Goal: Transaction & Acquisition: Purchase product/service

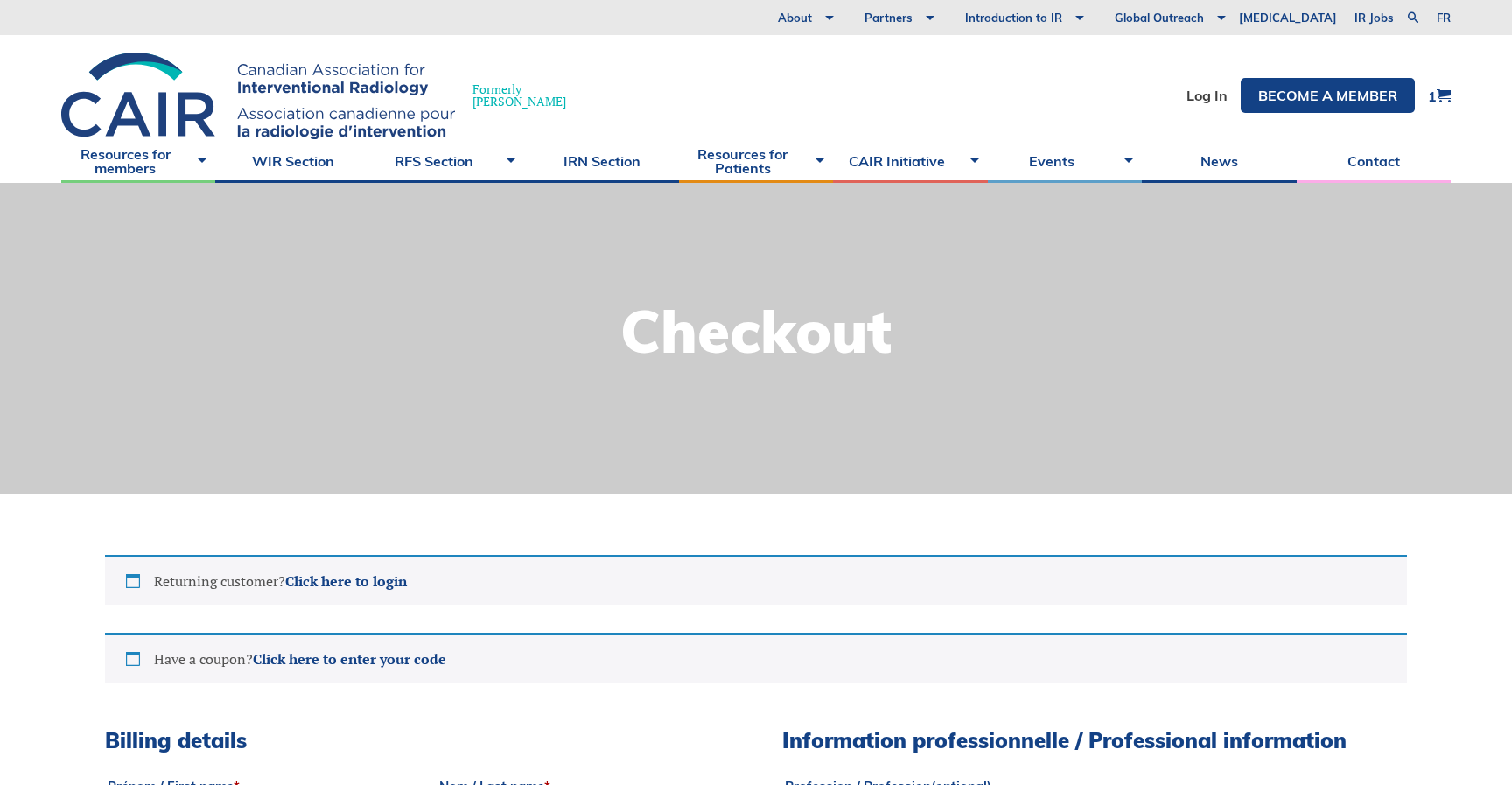
select select "ON"
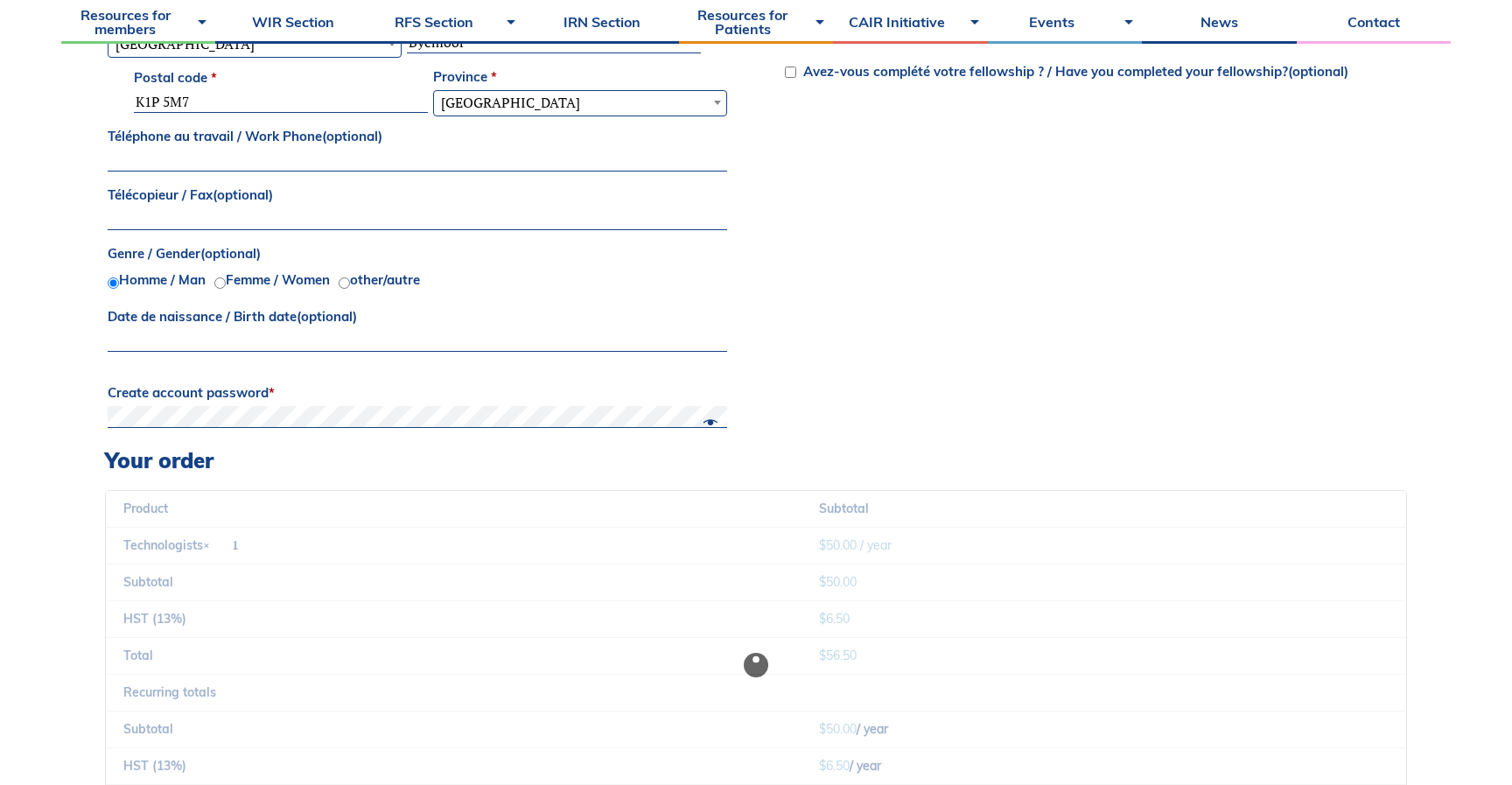
scroll to position [1078, 0]
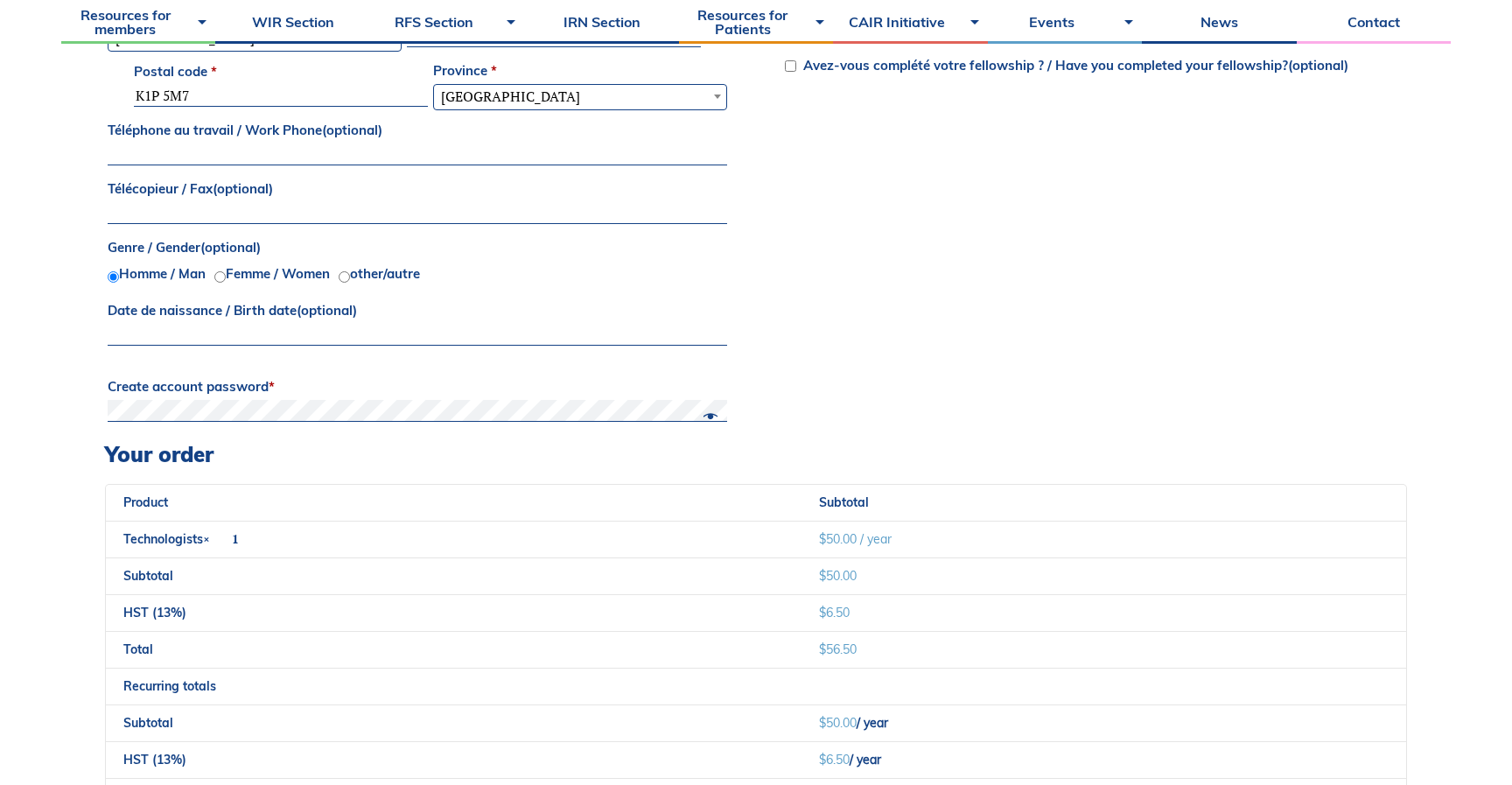
click at [650, 329] on input "Date de naissance / Birth date (optional)" at bounding box center [417, 335] width 620 height 21
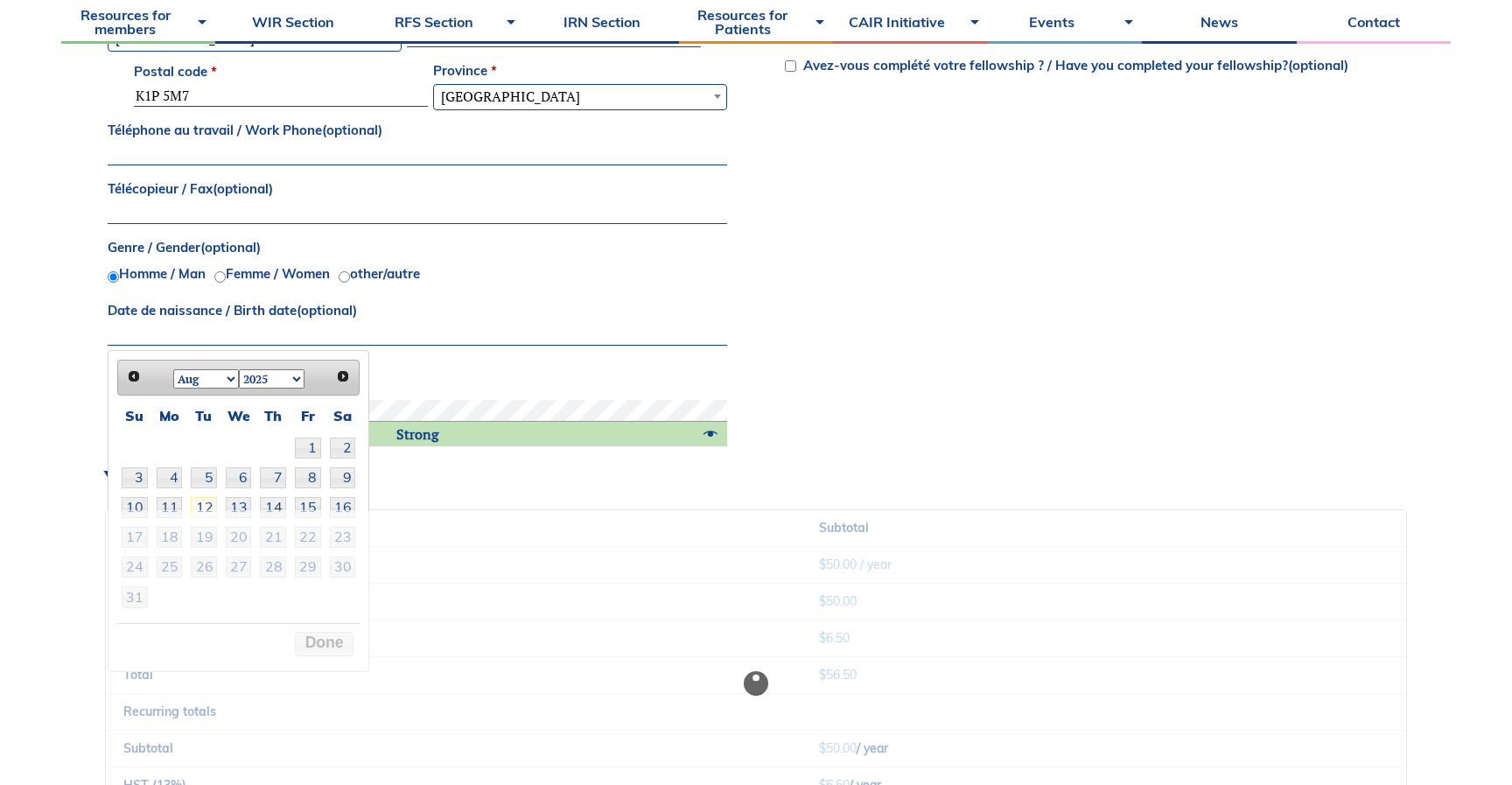
click at [985, 387] on div "Billing details Prénom / First name * cac Nom / Last name * cac Courriel / Emai…" at bounding box center [756, 59] width 1302 height 817
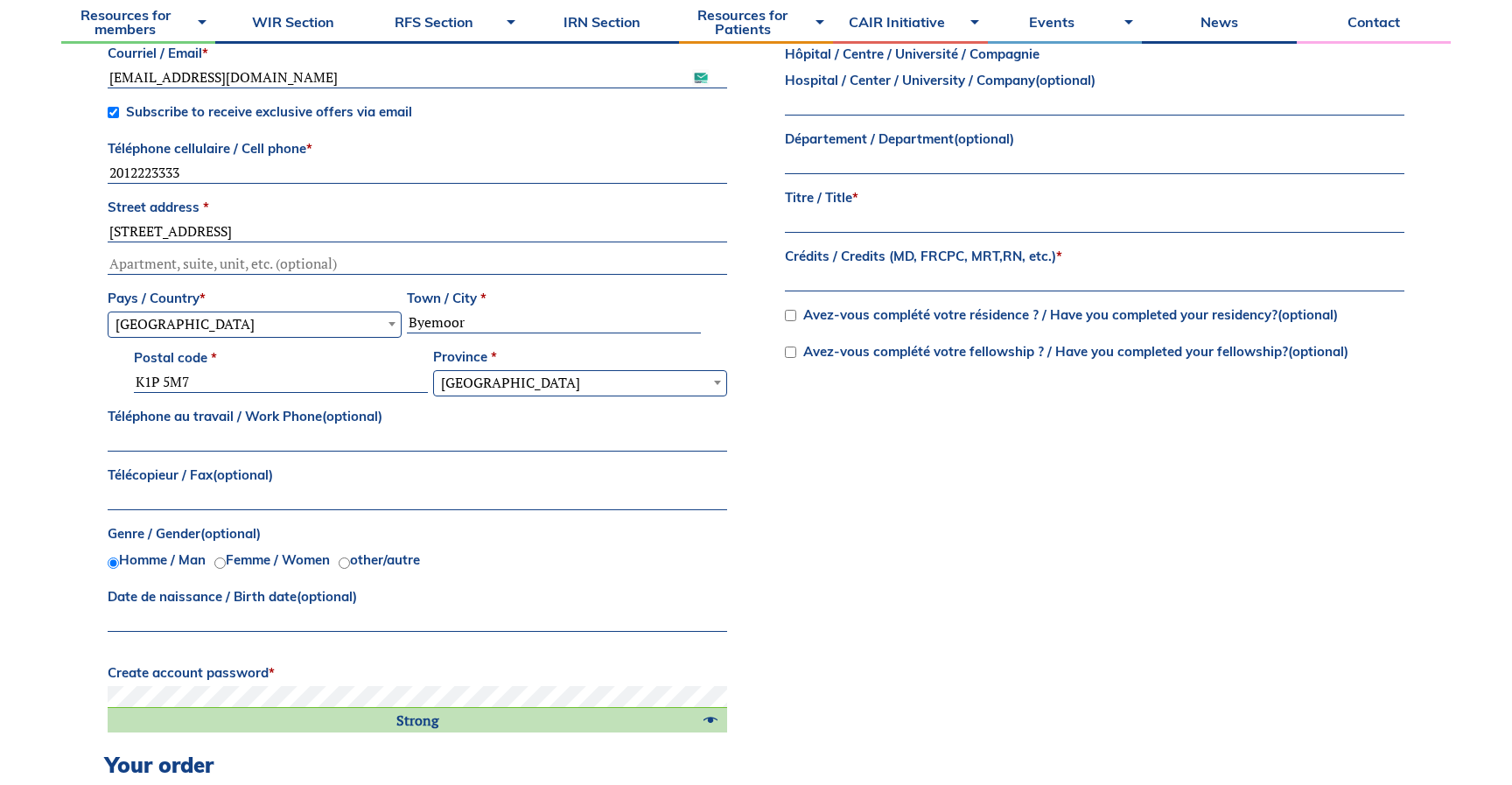
scroll to position [690, 0]
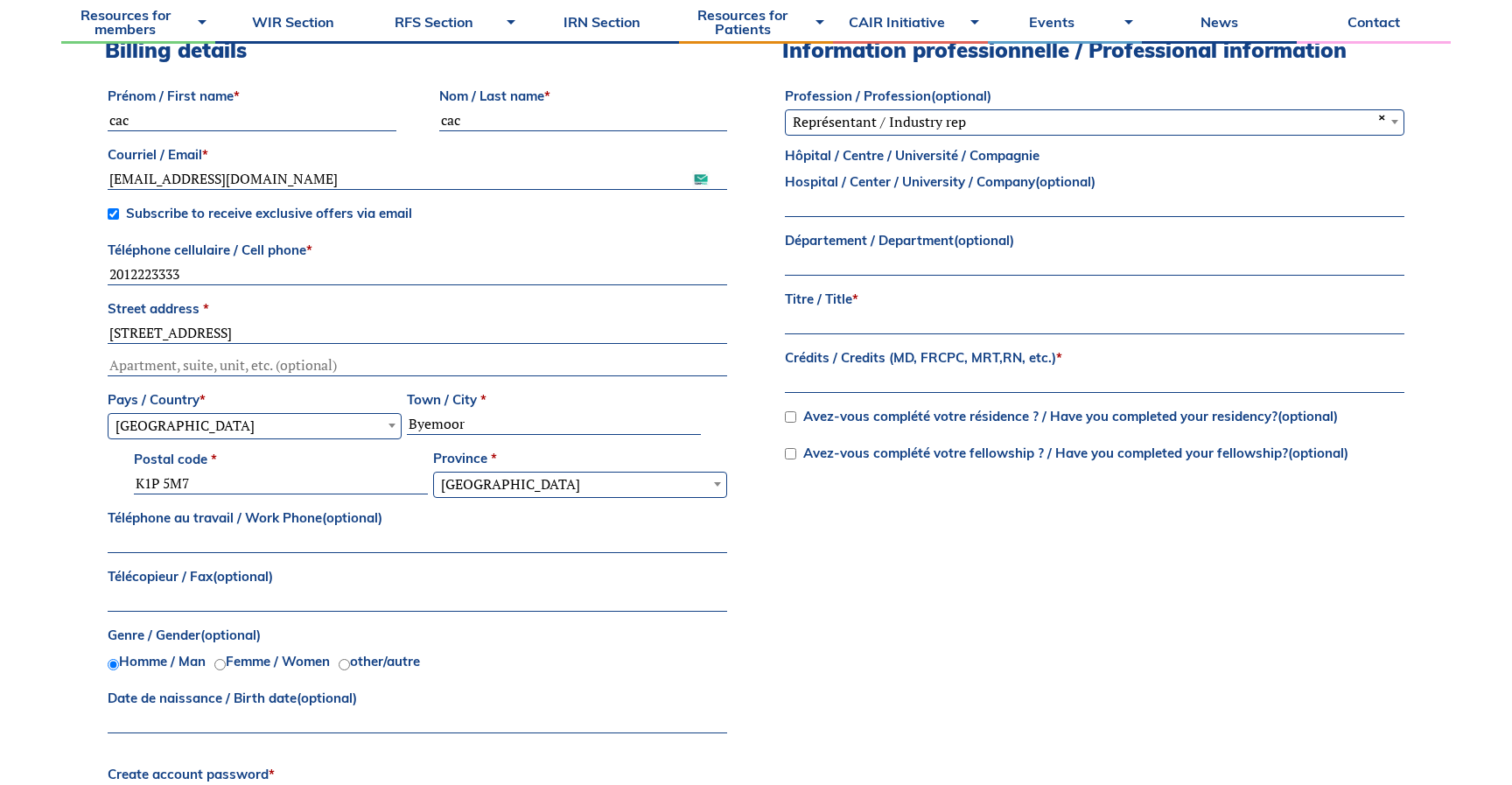
click at [918, 330] on input "Titre / Title *" at bounding box center [1095, 324] width 620 height 21
click at [917, 330] on input "Titre / Title *" at bounding box center [1095, 324] width 620 height 21
click at [896, 350] on label "Crédits / Credits (MD, FRCPC, MRT,RN, etc.) *" at bounding box center [1095, 357] width 620 height 26
click at [896, 372] on input "Crédits / Credits (MD, FRCPC, MRT,RN, etc.) *" at bounding box center [1095, 382] width 620 height 21
click at [896, 331] on input "Titre / Title *" at bounding box center [1095, 324] width 620 height 21
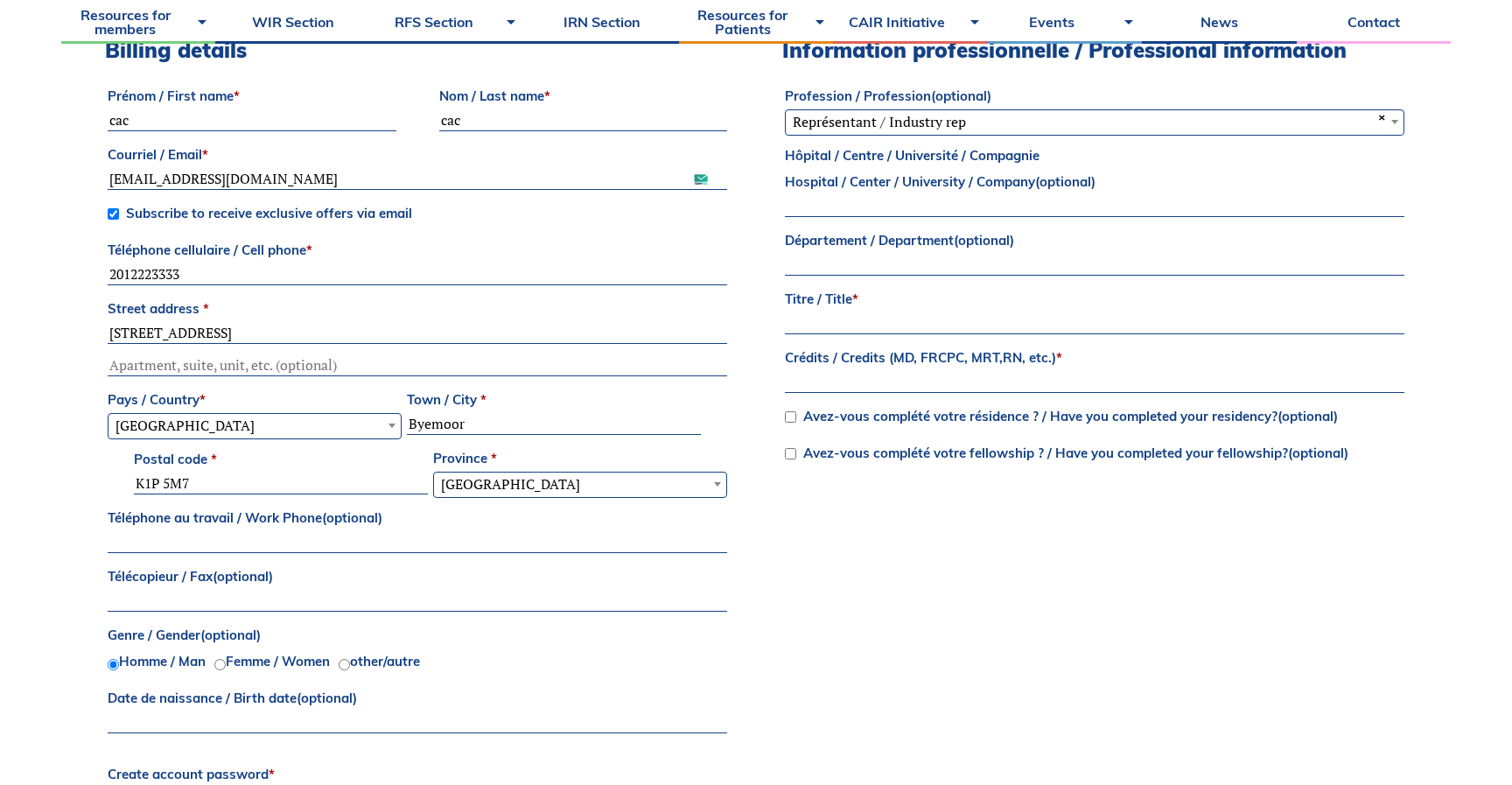
click at [896, 331] on input "Titre / Title *" at bounding box center [1095, 324] width 620 height 21
click at [896, 331] on input "s" at bounding box center [1095, 324] width 620 height 21
type input "sdfdsf"
type input "MD"
click at [880, 538] on div "Billing details Prénom / First name * cac Nom / Last name * cac Courriel / Emai…" at bounding box center [756, 446] width 1302 height 817
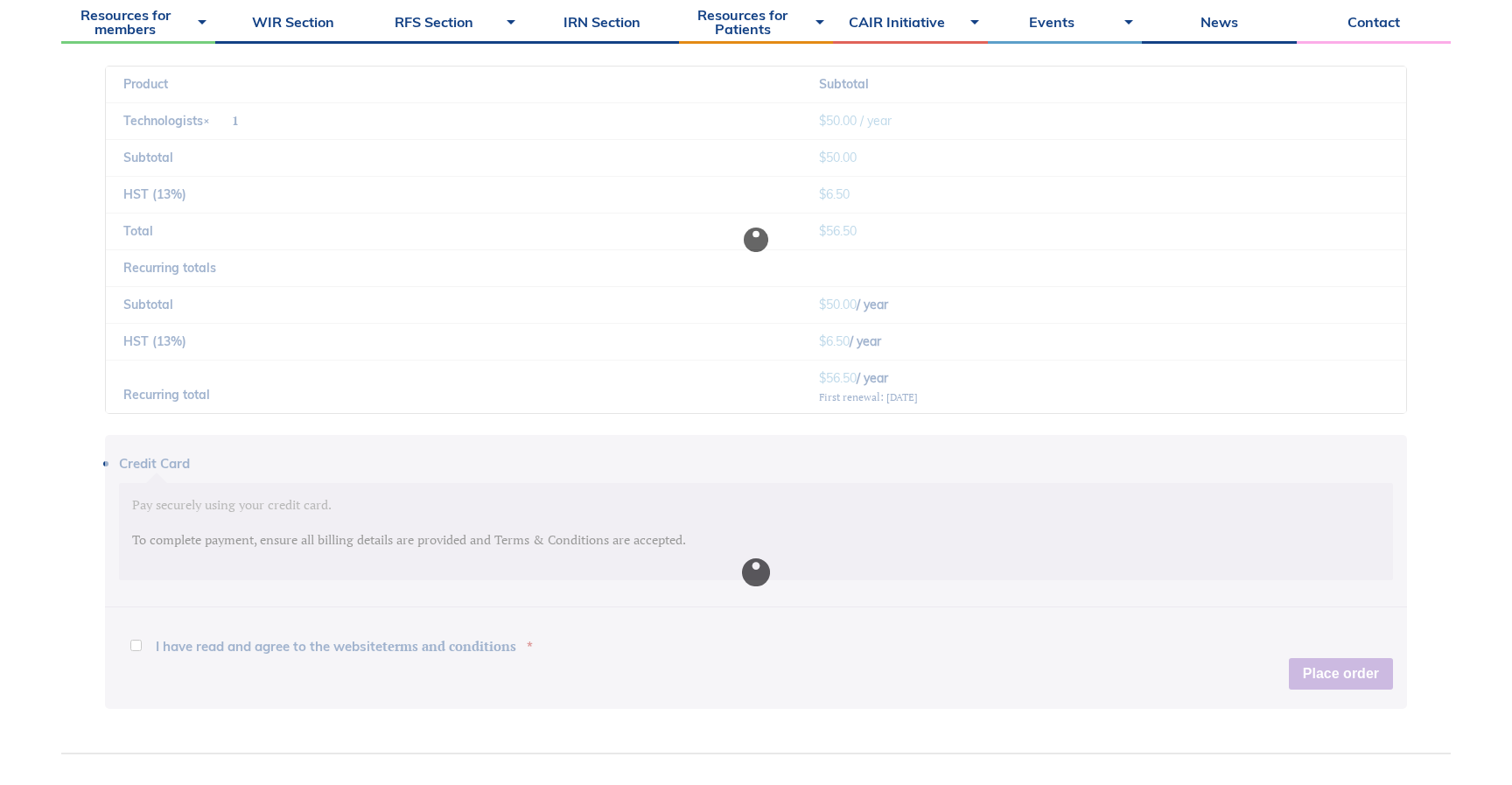
scroll to position [1662, 0]
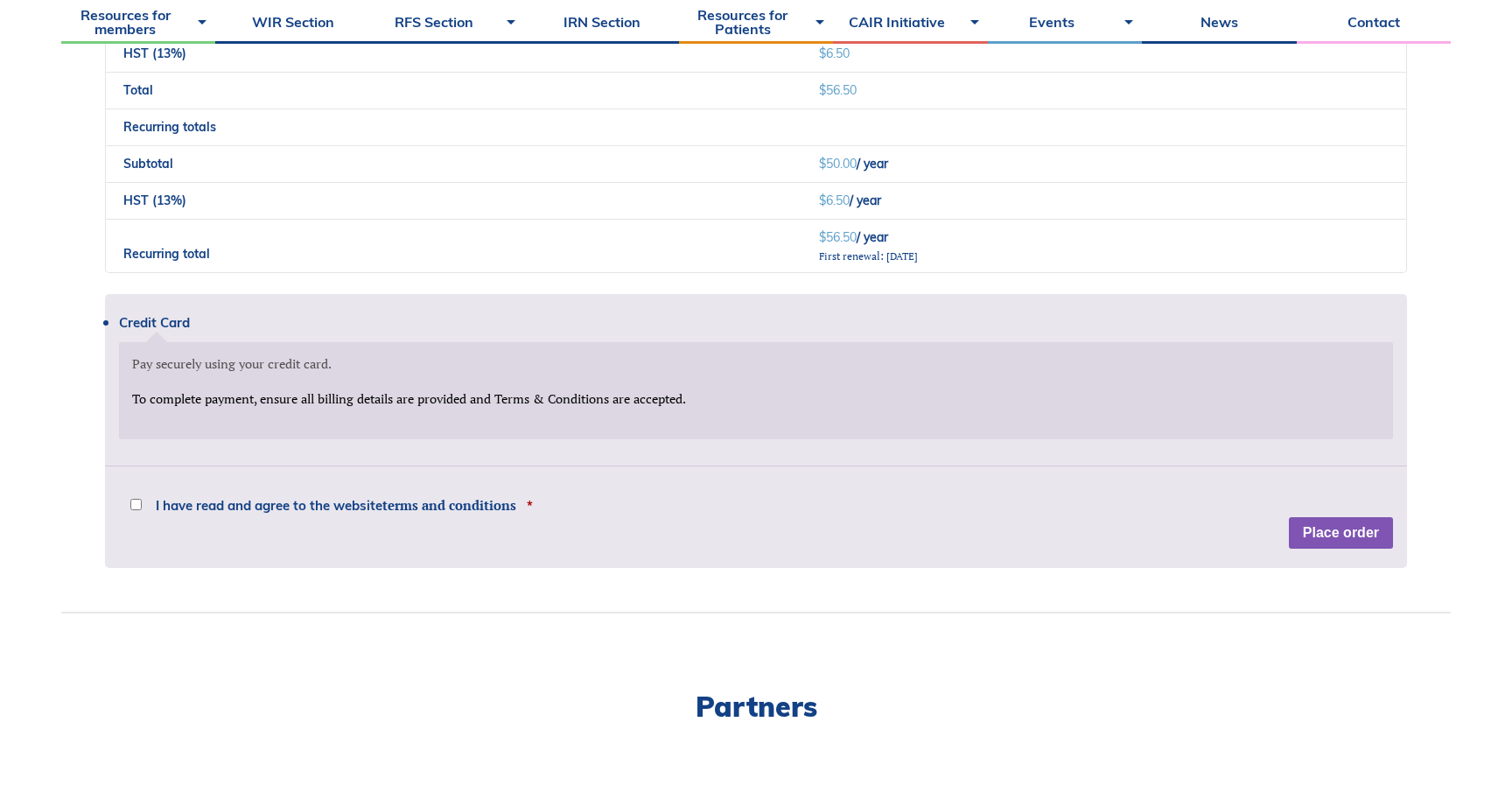
click at [369, 499] on span "I have read and agree to the website terms and conditions" at bounding box center [335, 505] width 360 height 13
click at [142, 499] on input "I have read and agree to the website terms and conditions *" at bounding box center [136, 504] width 12 height 12
checkbox input "true"
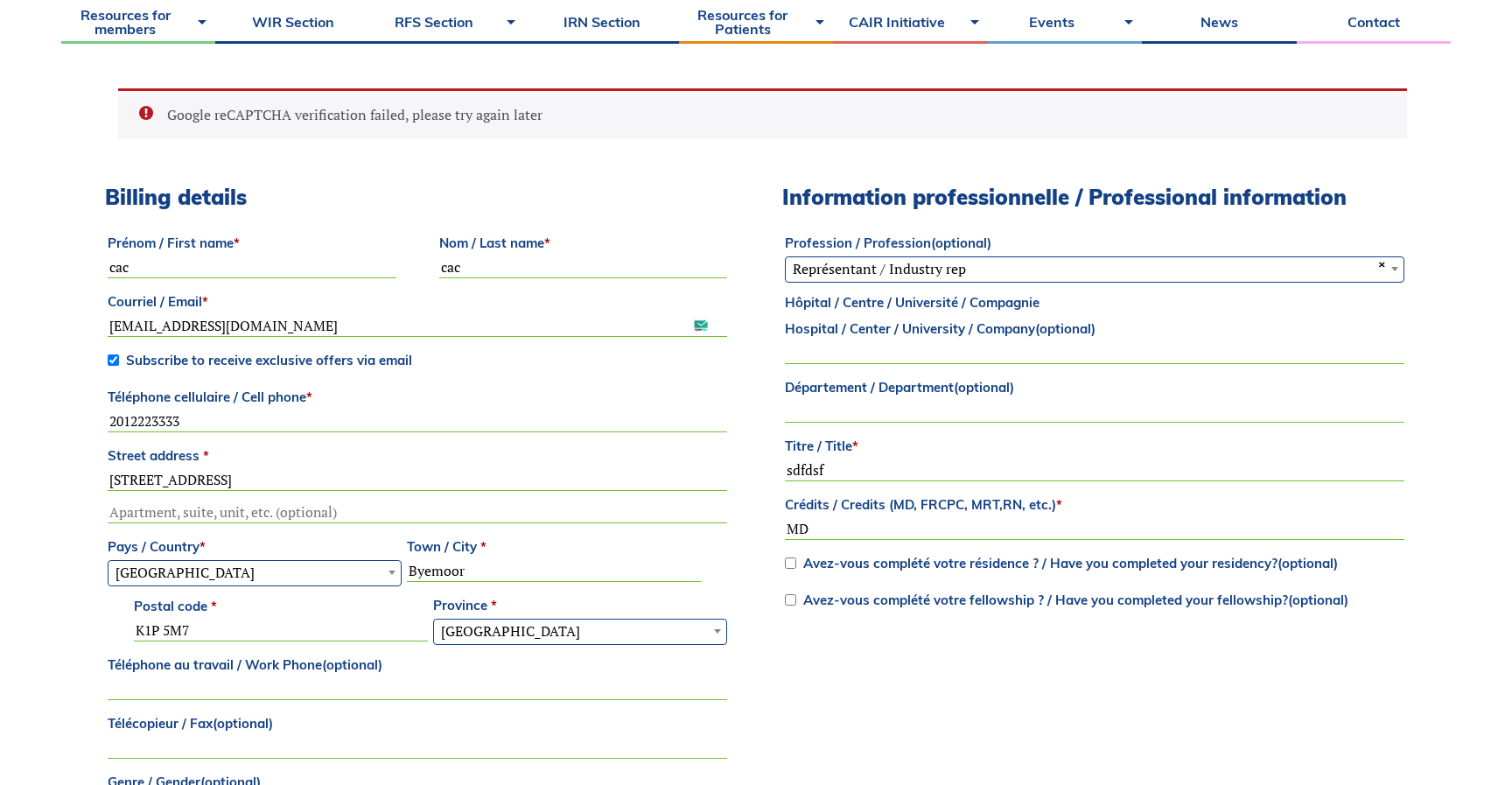
scroll to position [0, 0]
